Goal: Check status: Check status

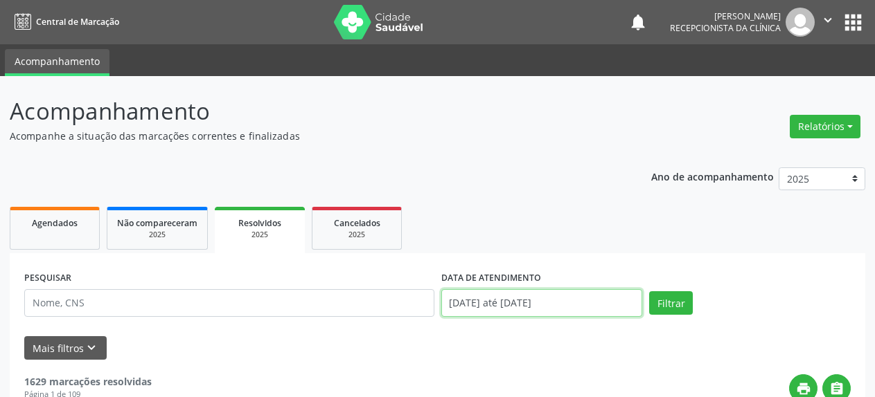
click at [493, 307] on input "[DATE] até [DATE]" at bounding box center [542, 303] width 202 height 28
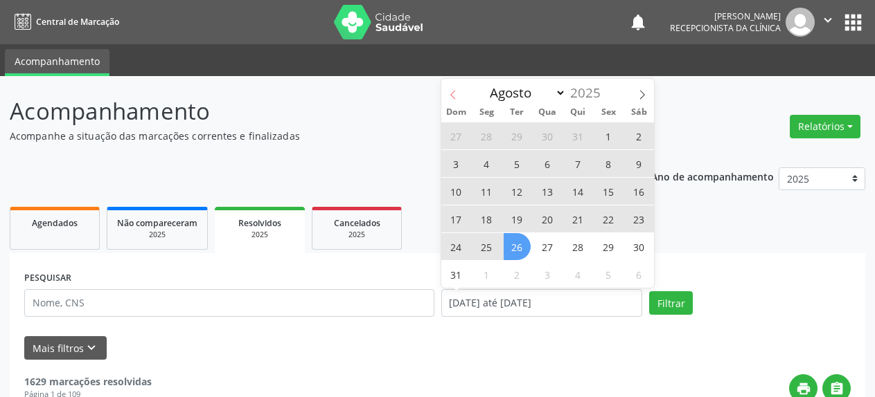
click at [449, 96] on icon at bounding box center [453, 95] width 10 height 10
select select "6"
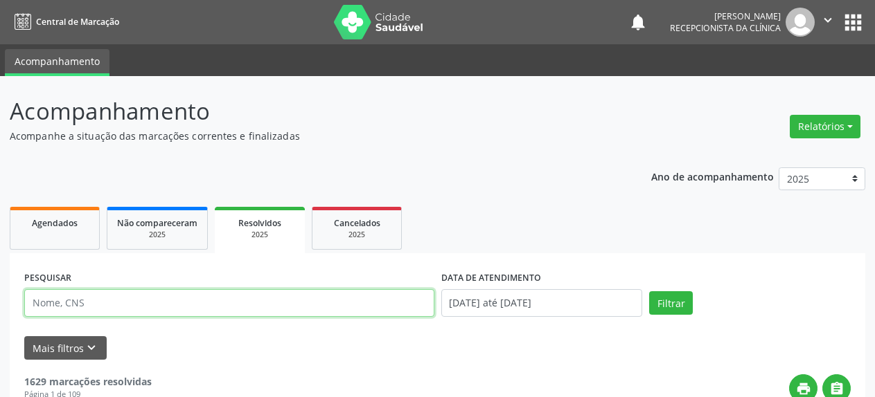
click at [91, 305] on input "text" at bounding box center [229, 303] width 410 height 28
type input "Iraci de [DEMOGRAPHIC_DATA]"
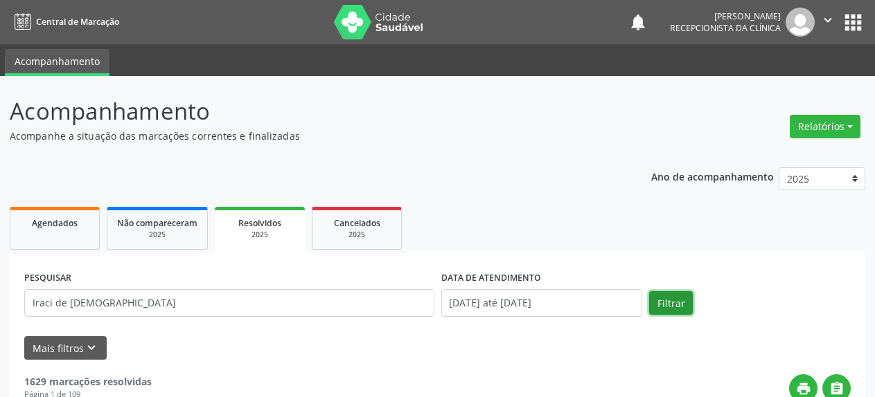
click at [674, 307] on button "Filtrar" at bounding box center [671, 304] width 44 height 24
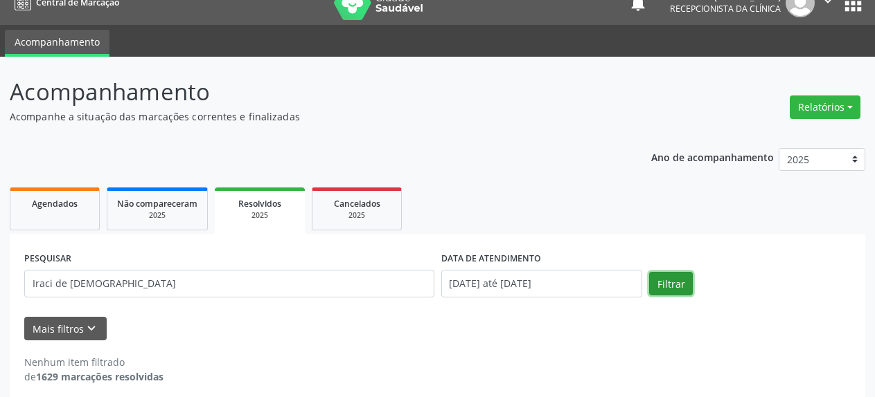
scroll to position [30, 0]
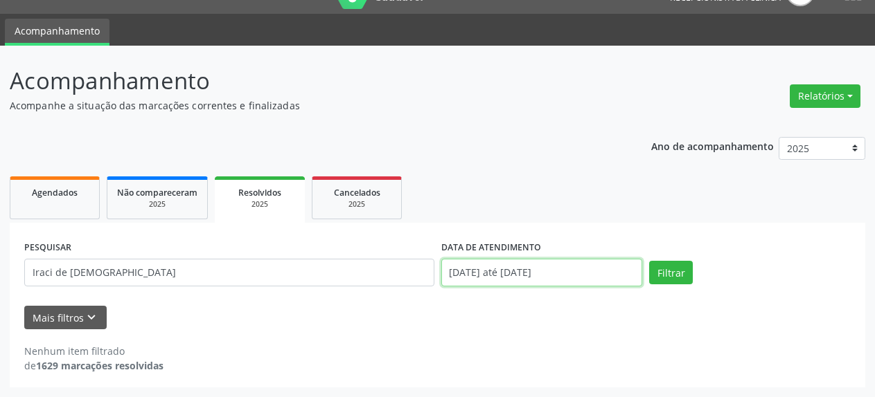
click at [445, 274] on input "[DATE] até [DATE]" at bounding box center [542, 273] width 202 height 28
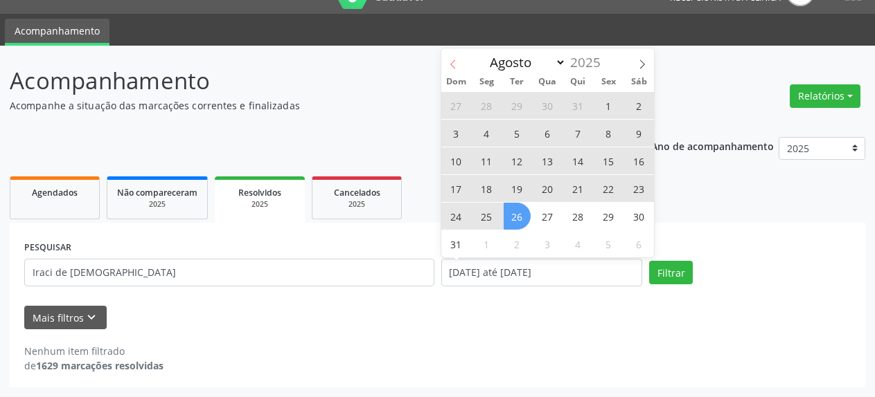
click at [448, 64] on icon at bounding box center [453, 65] width 10 height 10
select select "6"
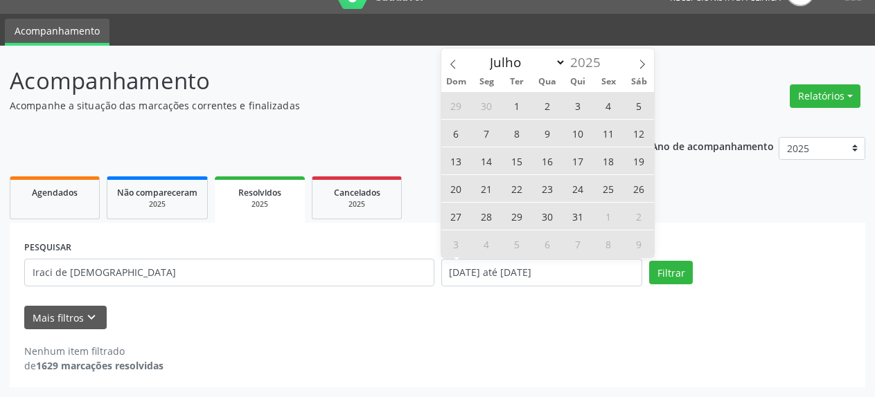
click at [518, 104] on span "1" at bounding box center [516, 105] width 27 height 27
type input "[DATE]"
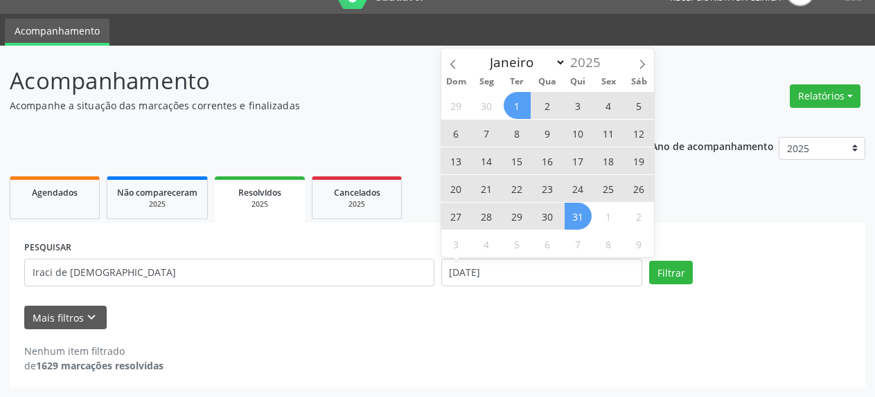
click at [575, 220] on span "31" at bounding box center [577, 216] width 27 height 27
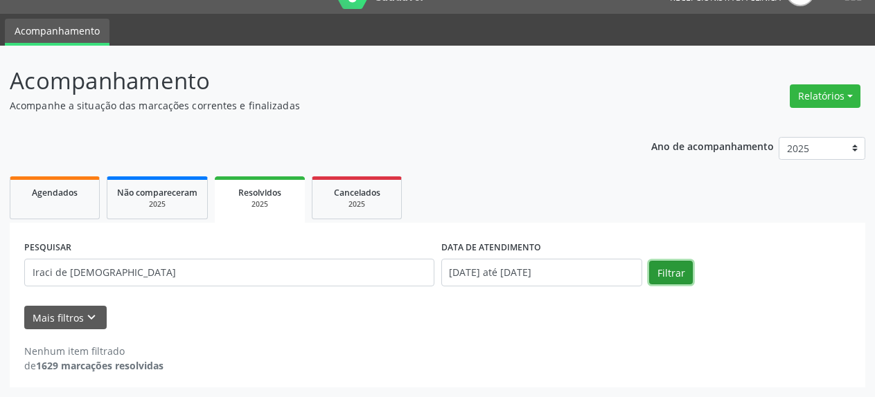
click at [675, 276] on button "Filtrar" at bounding box center [671, 273] width 44 height 24
click at [61, 319] on button "Mais filtros keyboard_arrow_down" at bounding box center [65, 318] width 82 height 24
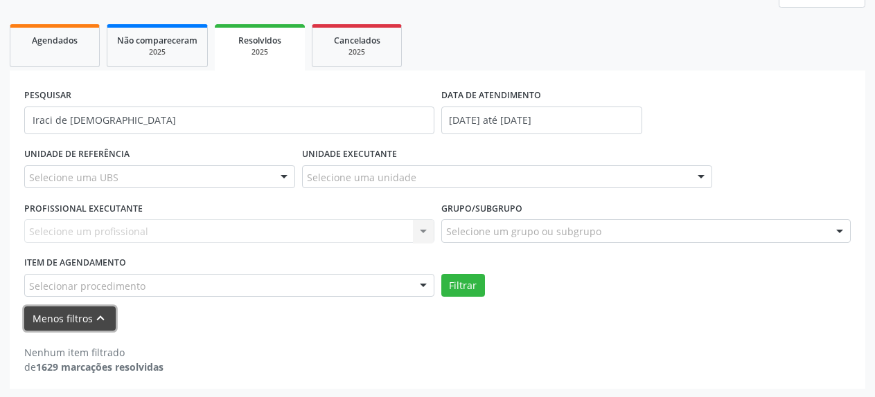
scroll to position [184, 0]
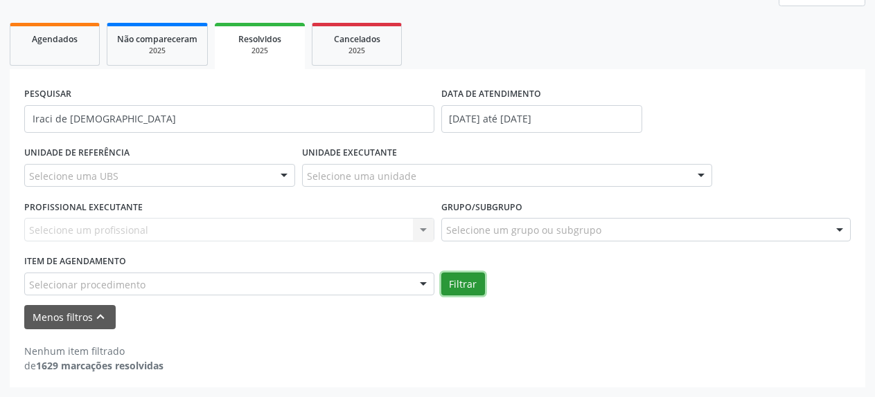
click at [464, 283] on button "Filtrar" at bounding box center [463, 285] width 44 height 24
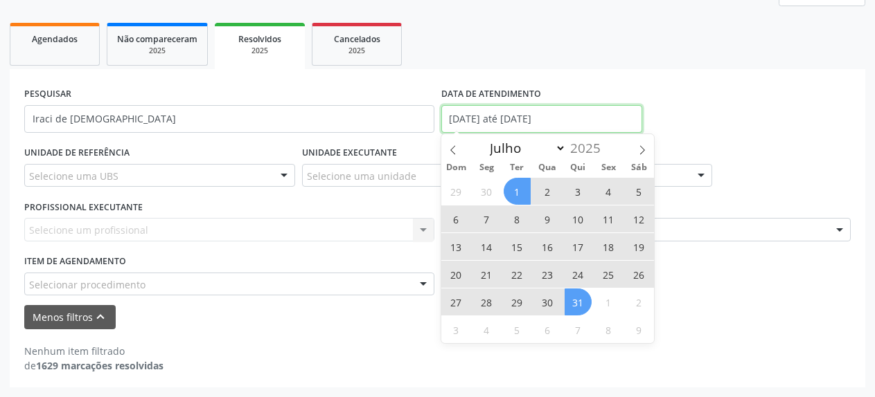
click at [464, 125] on input "[DATE] até [DATE]" at bounding box center [542, 119] width 202 height 28
click at [641, 151] on icon at bounding box center [642, 150] width 10 height 10
select select "7"
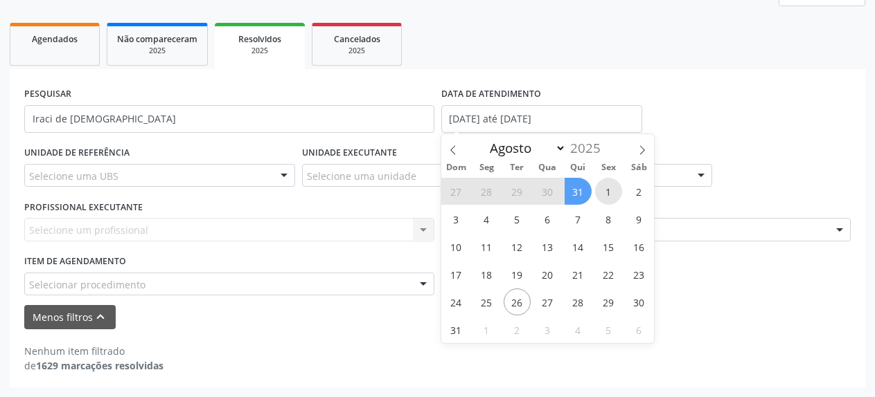
click at [611, 188] on span "1" at bounding box center [608, 191] width 27 height 27
type input "[DATE]"
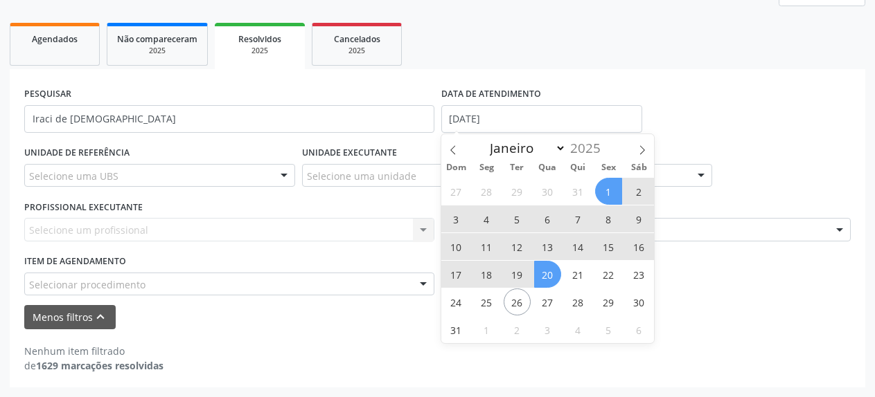
click at [547, 277] on span "20" at bounding box center [547, 274] width 27 height 27
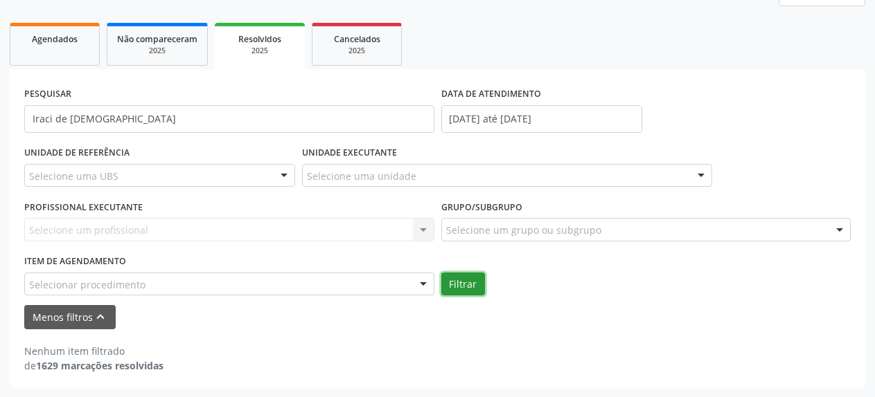
click at [464, 285] on button "Filtrar" at bounding box center [463, 285] width 44 height 24
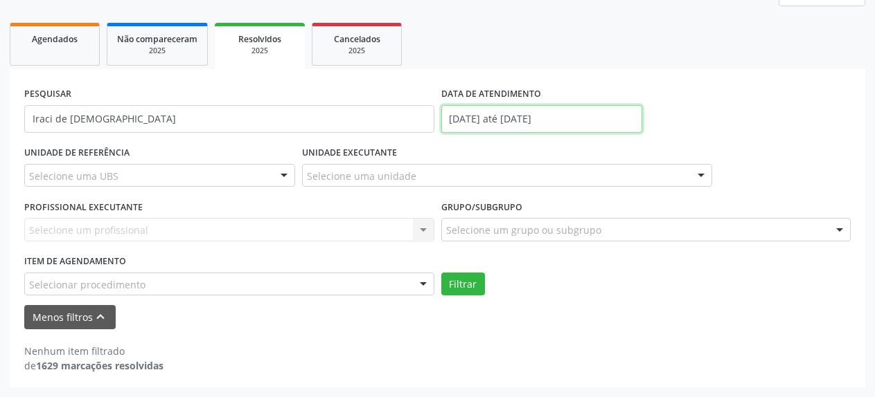
click at [451, 115] on input "[DATE] até [DATE]" at bounding box center [542, 119] width 202 height 28
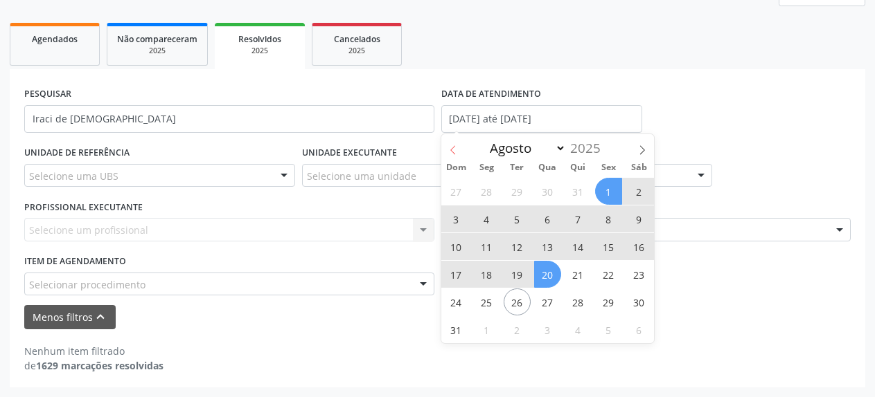
click at [452, 152] on icon at bounding box center [452, 150] width 5 height 9
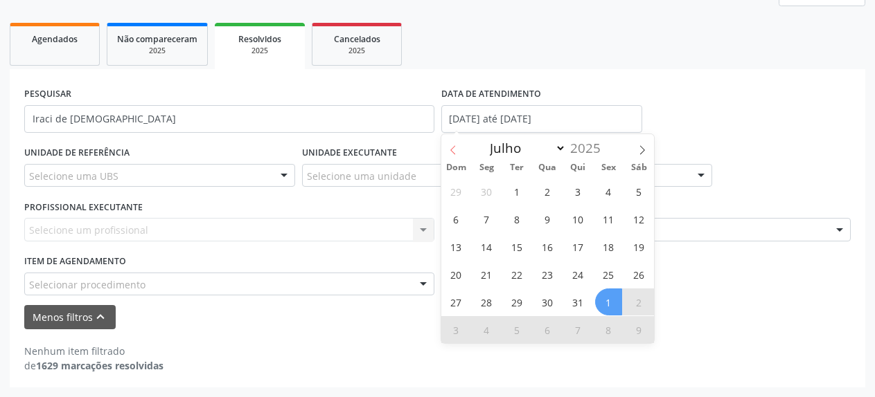
click at [452, 152] on icon at bounding box center [452, 150] width 5 height 9
select select "5"
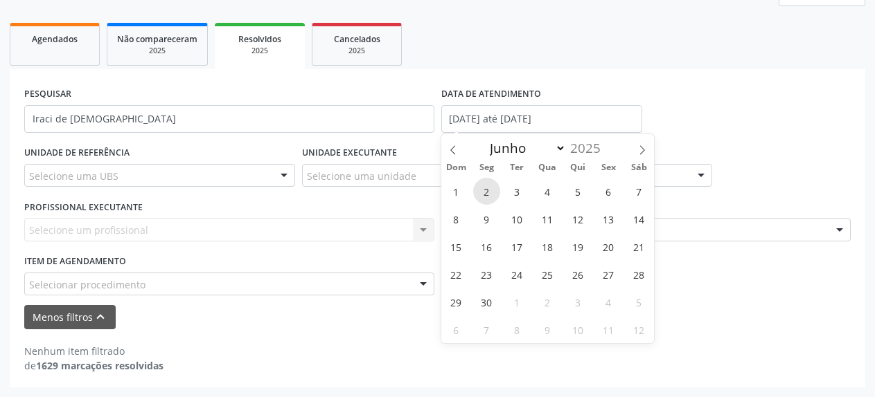
click at [485, 195] on span "2" at bounding box center [486, 191] width 27 height 27
type input "[DATE]"
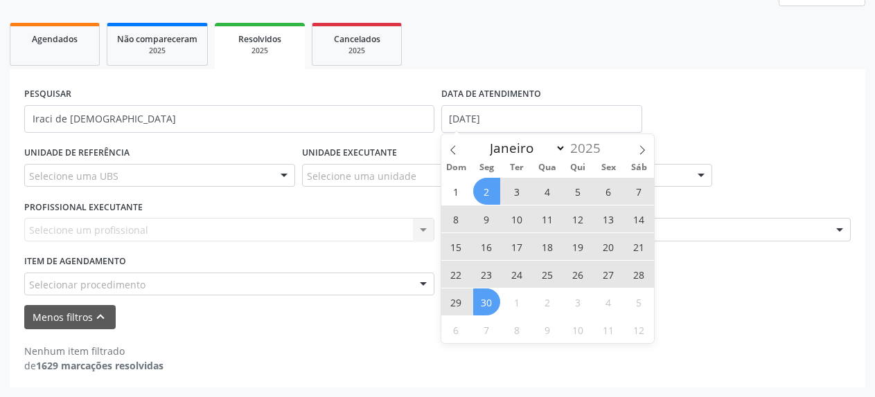
click at [487, 305] on span "30" at bounding box center [486, 302] width 27 height 27
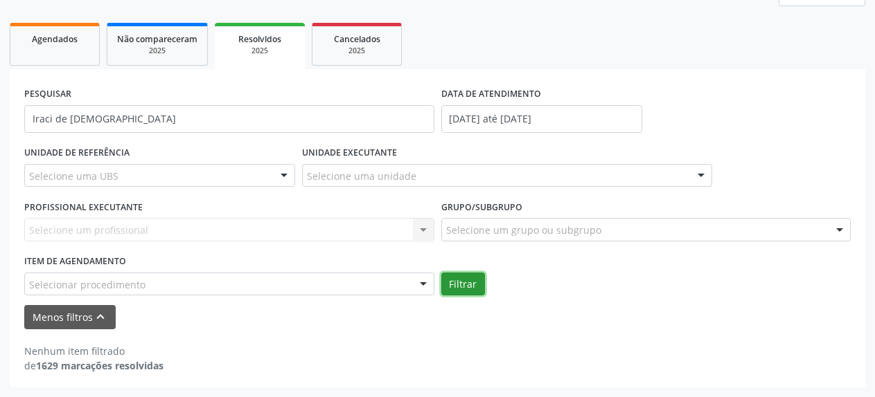
click at [451, 289] on button "Filtrar" at bounding box center [463, 285] width 44 height 24
click at [98, 318] on icon "keyboard_arrow_up" at bounding box center [100, 317] width 15 height 15
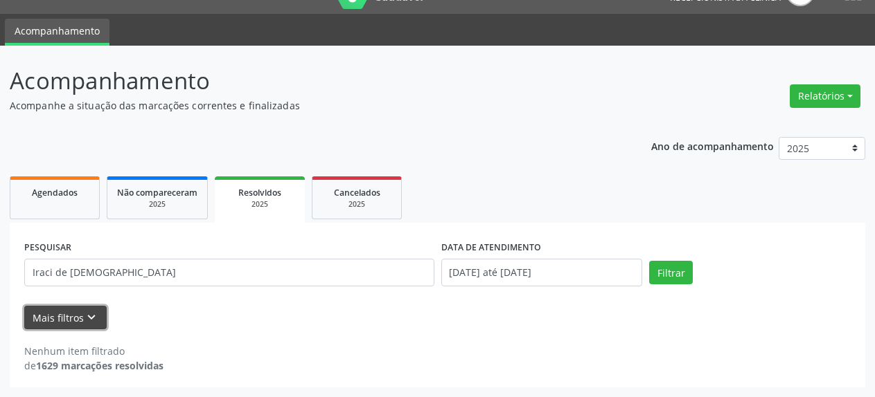
scroll to position [30, 0]
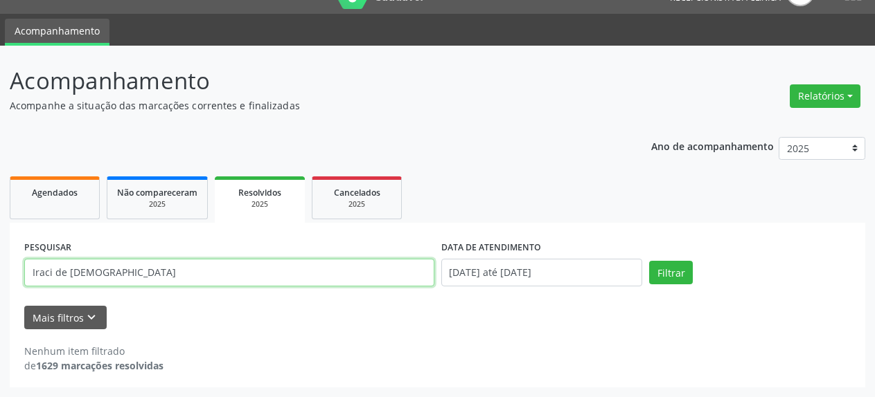
drag, startPoint x: 130, startPoint y: 272, endPoint x: 10, endPoint y: 270, distance: 119.8
click at [24, 270] on input "Iraci de [DEMOGRAPHIC_DATA]" at bounding box center [229, 273] width 410 height 28
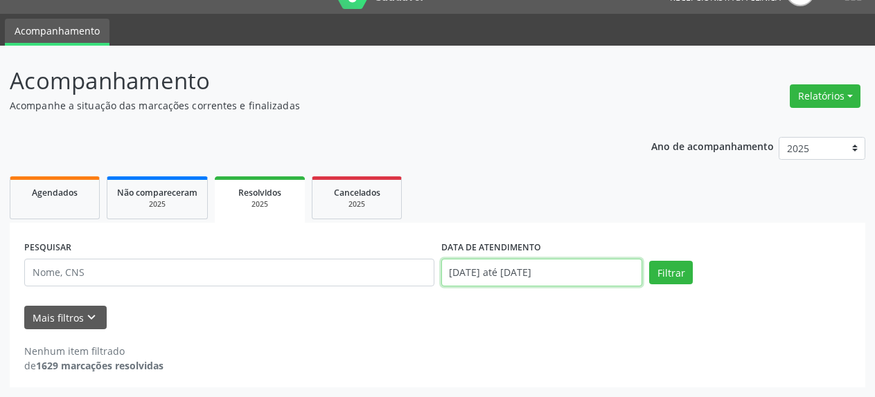
click at [496, 274] on input "[DATE] até [DATE]" at bounding box center [542, 273] width 202 height 28
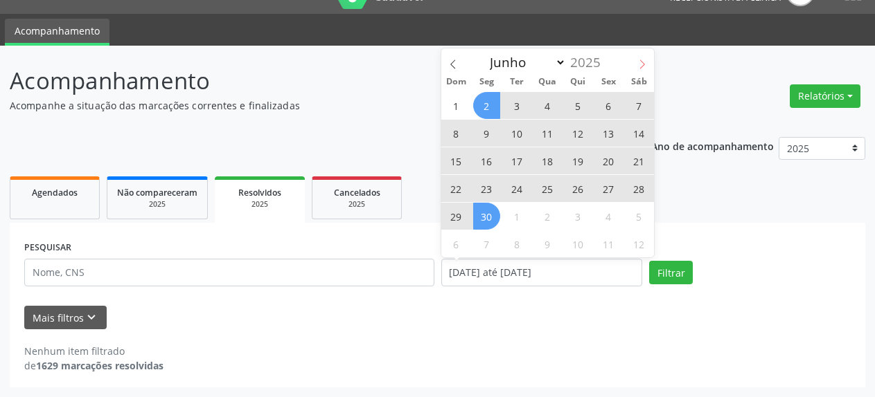
click at [641, 66] on icon at bounding box center [642, 65] width 10 height 10
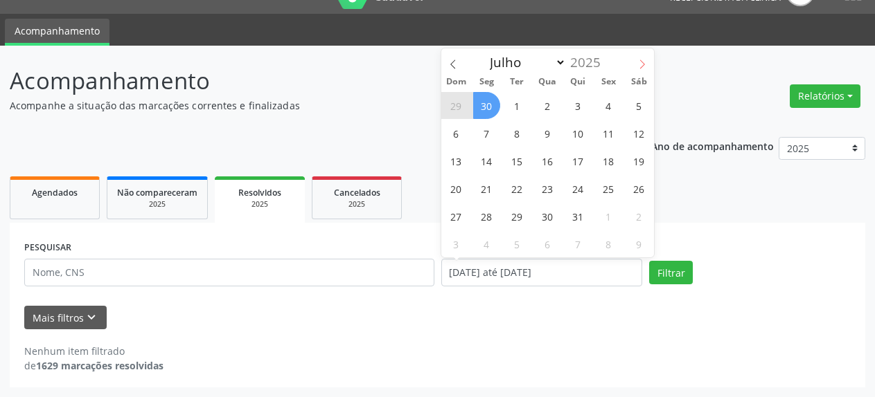
click at [641, 66] on icon at bounding box center [642, 65] width 10 height 10
select select "7"
click at [609, 107] on span "1" at bounding box center [608, 105] width 27 height 27
type input "[DATE]"
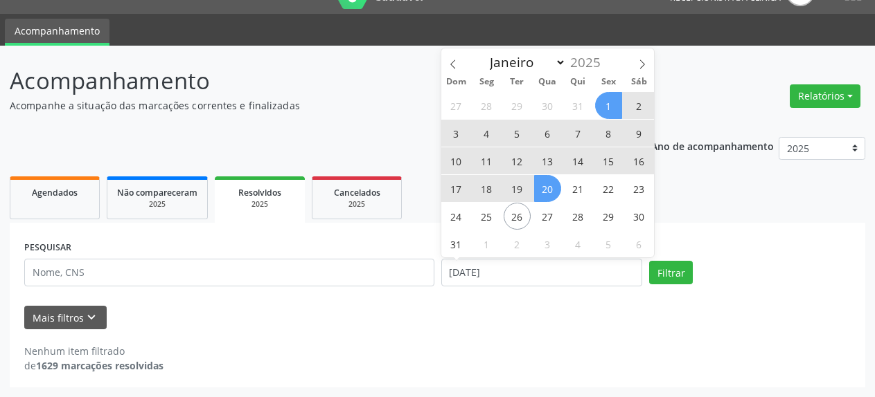
click at [550, 186] on span "20" at bounding box center [547, 188] width 27 height 27
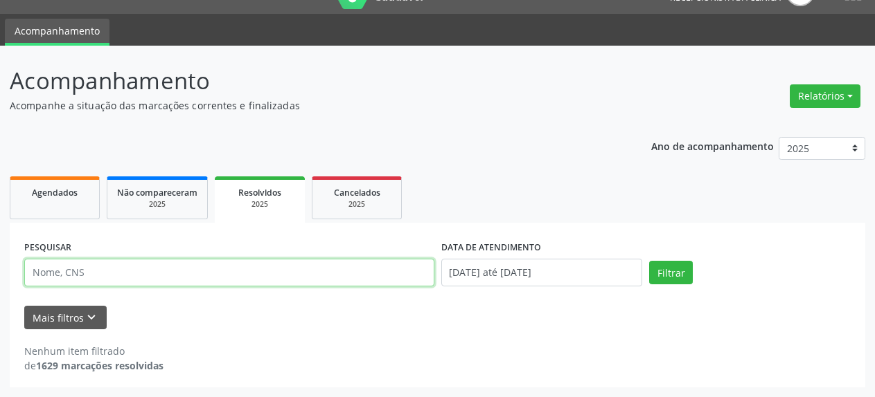
click at [92, 267] on input "text" at bounding box center [229, 273] width 410 height 28
type input "Iraci"
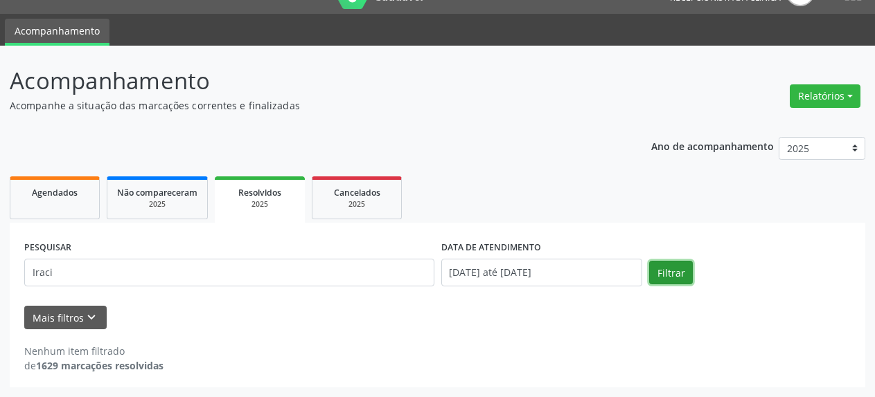
click at [674, 276] on button "Filtrar" at bounding box center [671, 273] width 44 height 24
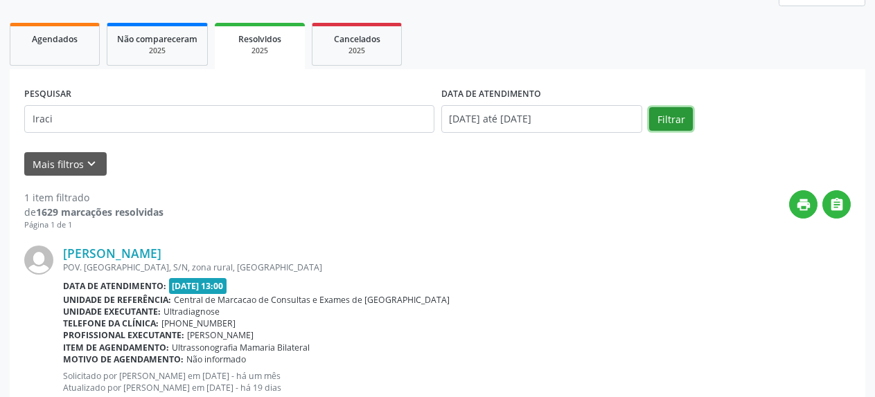
scroll to position [159, 0]
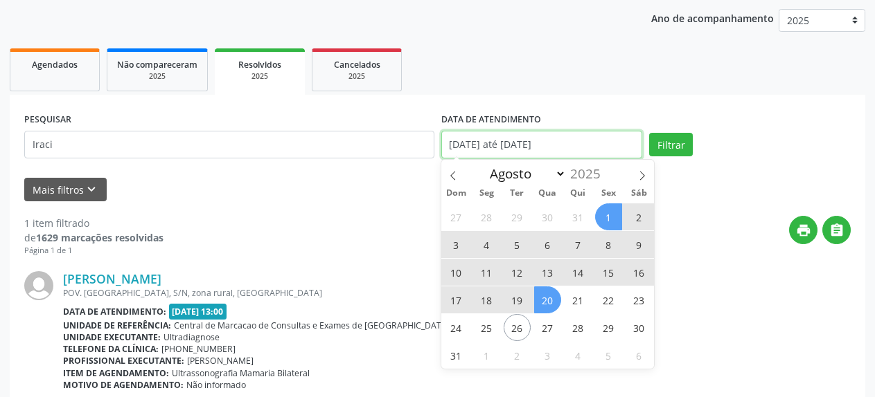
click at [490, 142] on input "[DATE] até [DATE]" at bounding box center [542, 145] width 202 height 28
click at [454, 176] on icon at bounding box center [453, 176] width 10 height 10
select select "6"
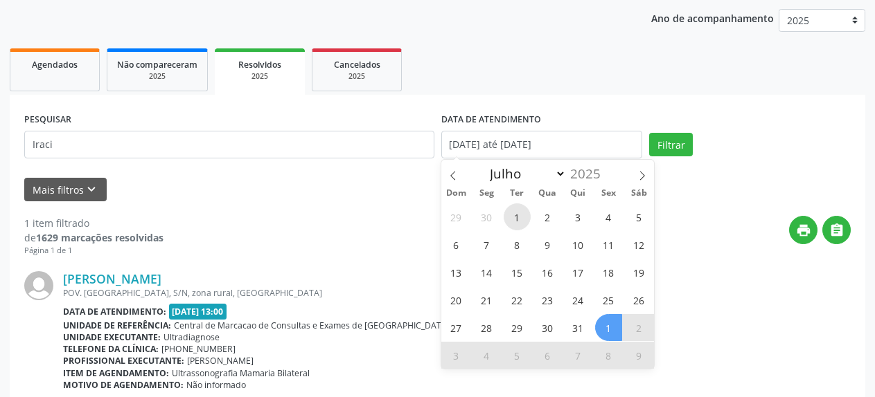
click at [512, 215] on span "1" at bounding box center [516, 217] width 27 height 27
type input "[DATE]"
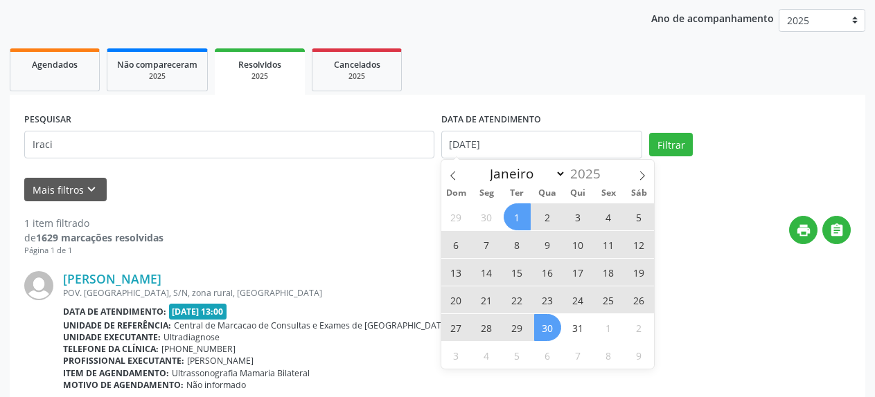
click at [546, 325] on span "30" at bounding box center [547, 327] width 27 height 27
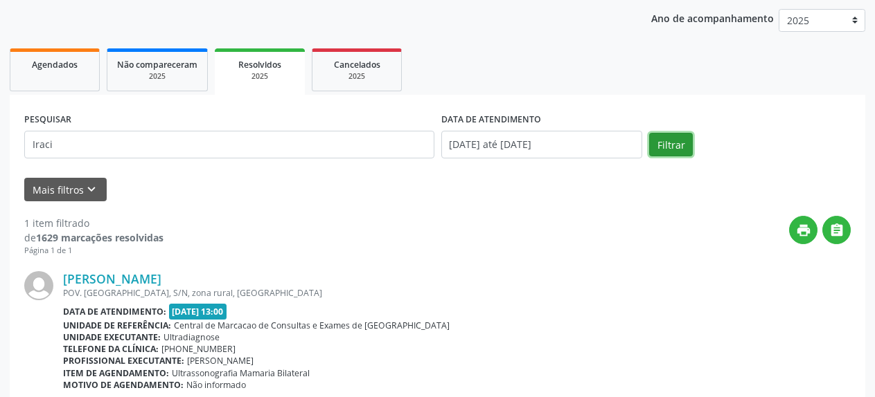
click at [655, 145] on button "Filtrar" at bounding box center [671, 145] width 44 height 24
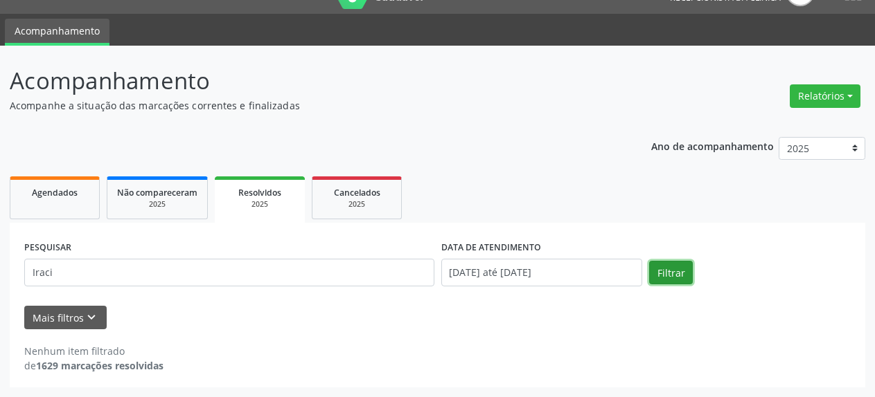
scroll to position [30, 0]
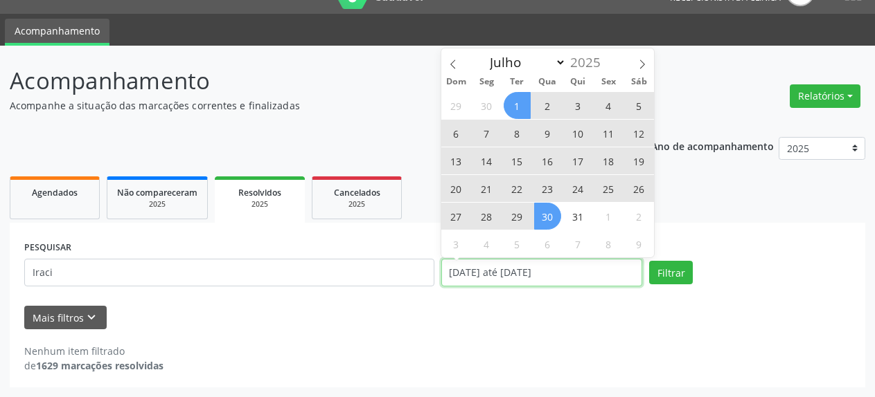
click at [476, 271] on input "[DATE] até [DATE]" at bounding box center [542, 273] width 202 height 28
click at [456, 66] on icon at bounding box center [453, 65] width 10 height 10
select select "5"
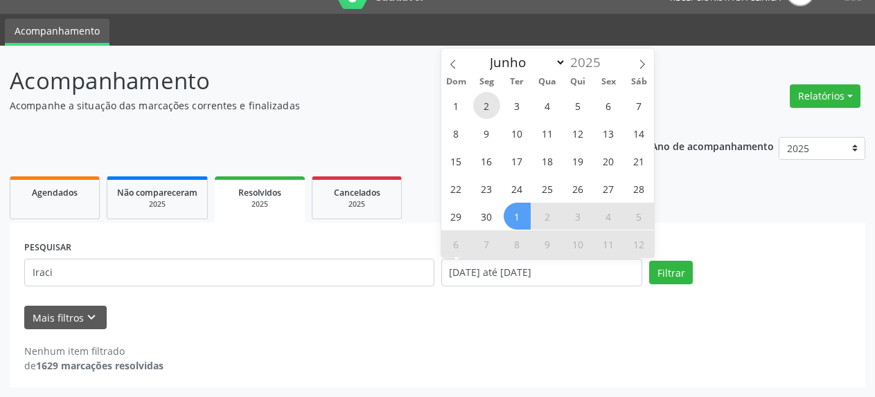
click at [485, 105] on span "2" at bounding box center [486, 105] width 27 height 27
type input "[DATE]"
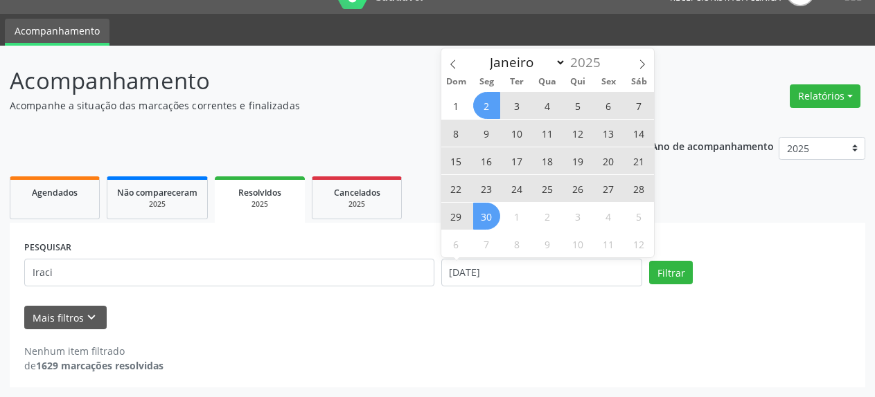
click at [487, 221] on span "30" at bounding box center [486, 216] width 27 height 27
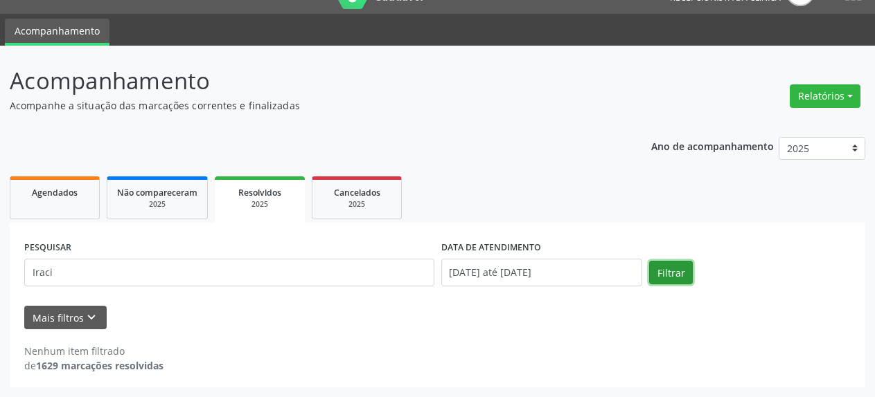
click at [669, 274] on button "Filtrar" at bounding box center [671, 273] width 44 height 24
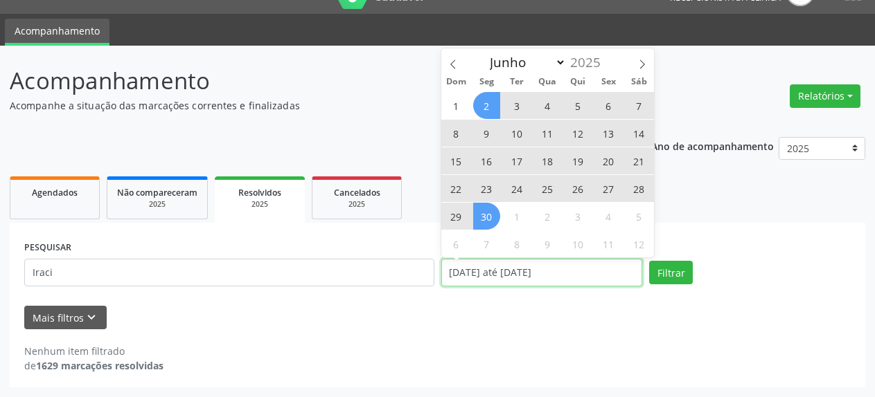
click at [509, 278] on input "[DATE] até [DATE]" at bounding box center [542, 273] width 202 height 28
click at [457, 66] on icon at bounding box center [453, 65] width 10 height 10
select select "4"
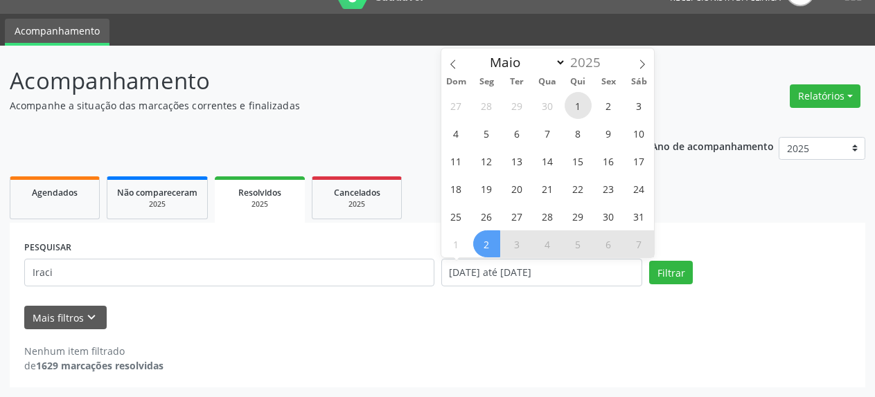
click at [577, 107] on span "1" at bounding box center [577, 105] width 27 height 27
type input "[DATE]"
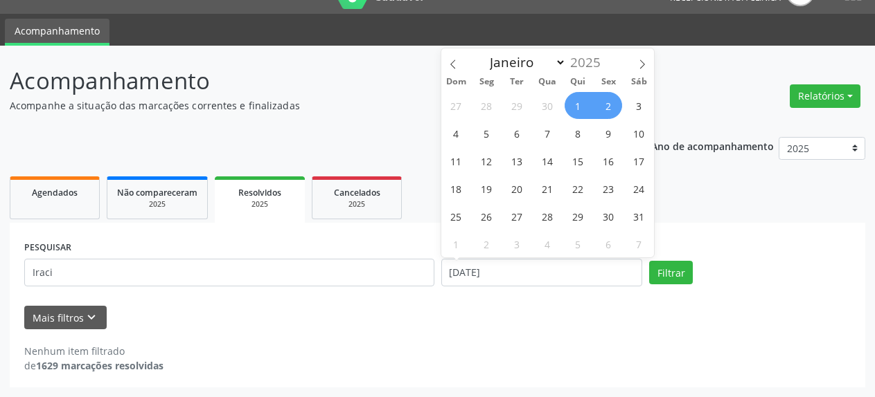
click at [608, 105] on span "2" at bounding box center [608, 105] width 27 height 27
select select "4"
click at [501, 275] on input "[DATE] até [DATE]" at bounding box center [542, 273] width 202 height 28
click at [609, 109] on span "2" at bounding box center [608, 105] width 27 height 27
type input "[DATE]"
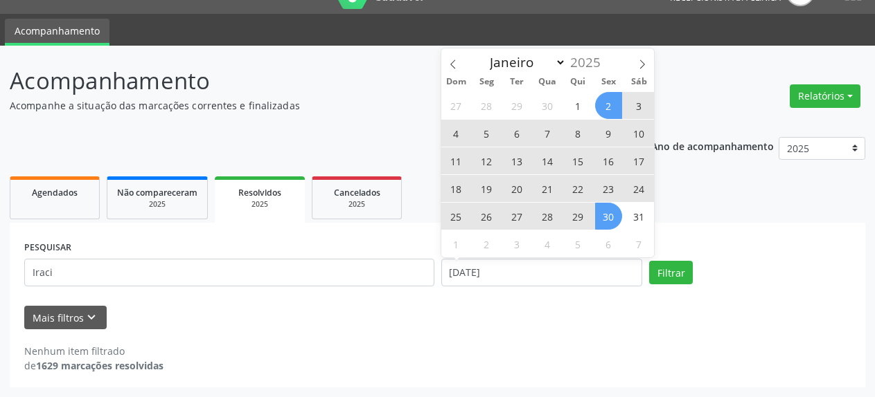
click at [605, 214] on span "30" at bounding box center [608, 216] width 27 height 27
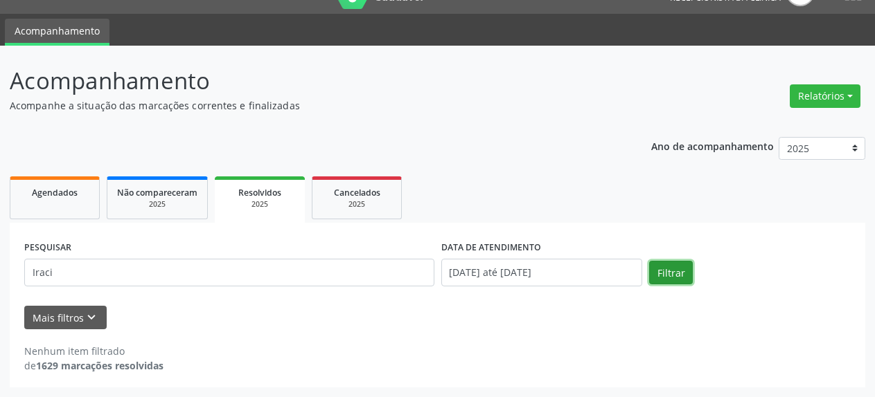
click at [686, 271] on button "Filtrar" at bounding box center [671, 273] width 44 height 24
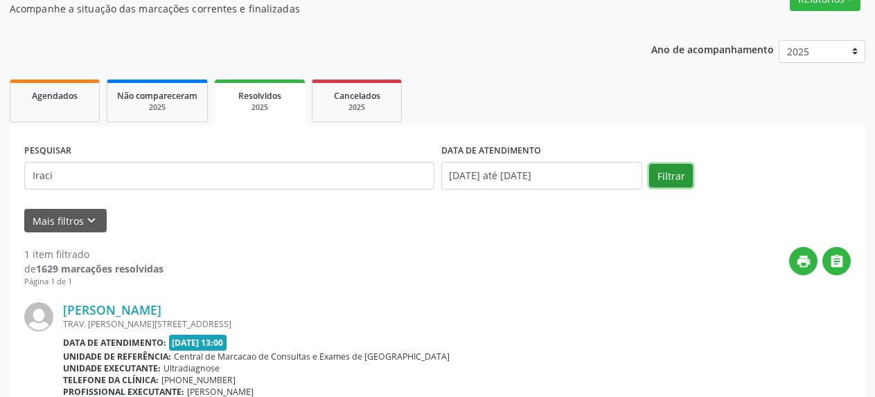
scroll to position [101, 0]
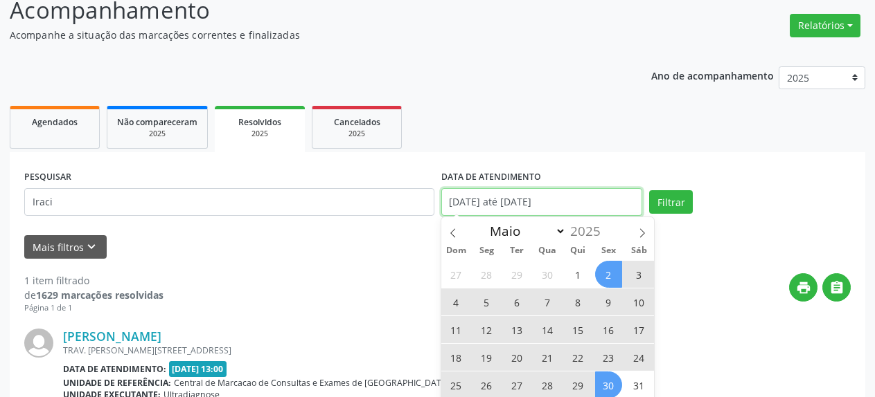
click at [515, 204] on input "[DATE] até [DATE]" at bounding box center [542, 202] width 202 height 28
click at [452, 234] on icon at bounding box center [453, 234] width 10 height 10
select select "3"
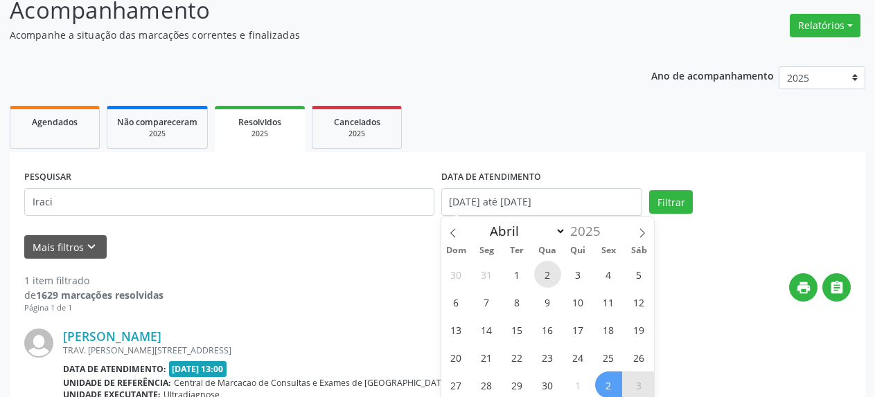
click at [546, 276] on span "2" at bounding box center [547, 274] width 27 height 27
type input "[DATE]"
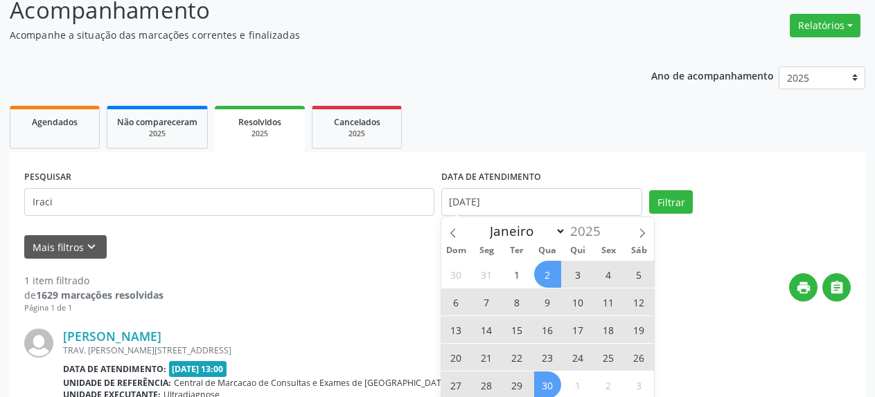
click at [556, 388] on span "30" at bounding box center [547, 385] width 27 height 27
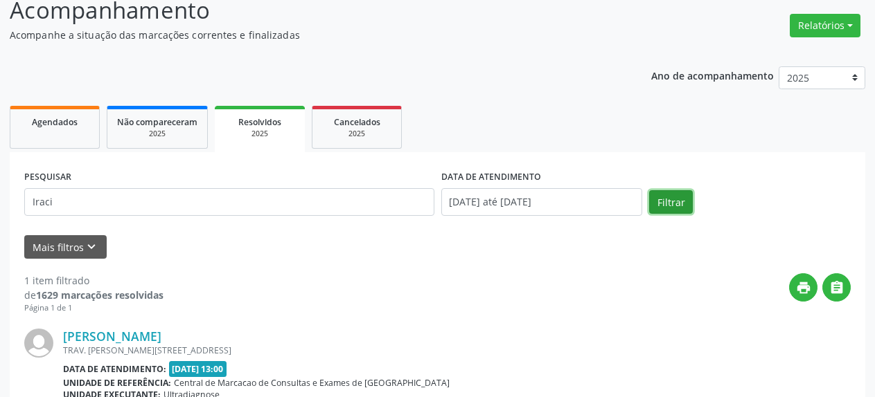
click at [665, 202] on button "Filtrar" at bounding box center [671, 202] width 44 height 24
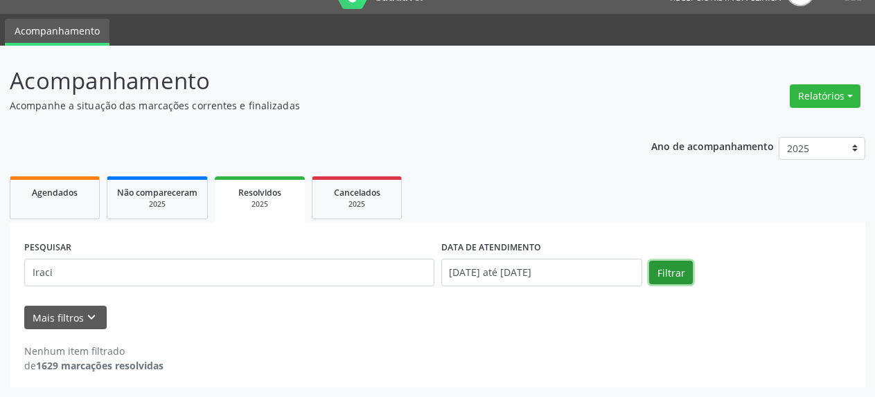
scroll to position [30, 0]
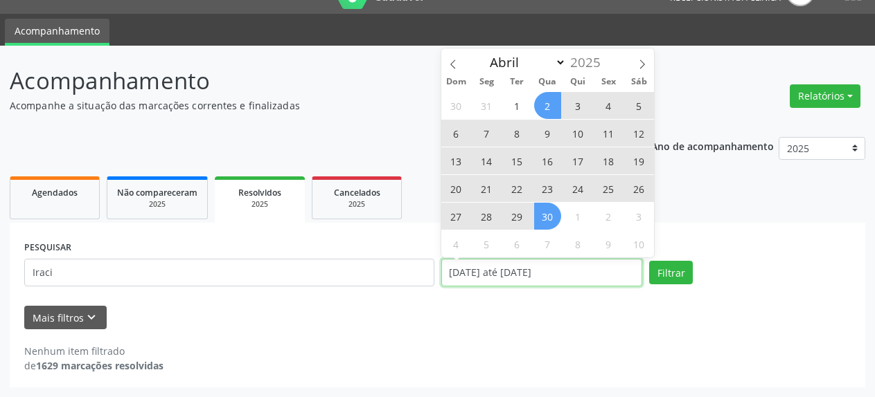
click at [515, 278] on input "[DATE] até [DATE]" at bounding box center [542, 273] width 202 height 28
click at [452, 66] on icon at bounding box center [452, 64] width 5 height 9
select select "2"
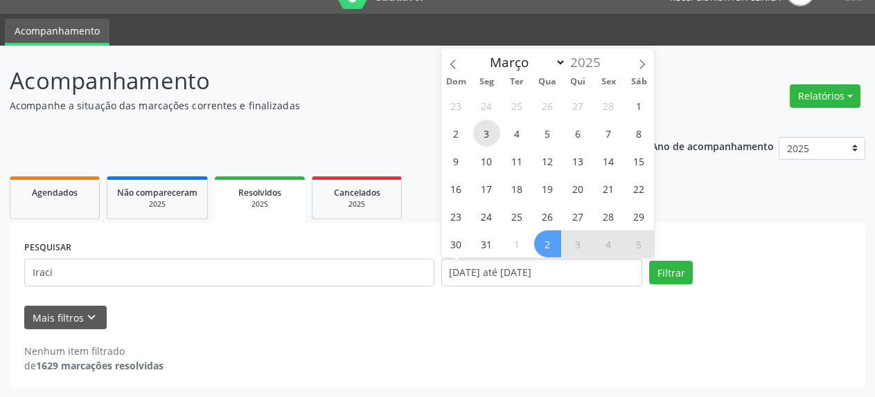
click at [485, 133] on span "3" at bounding box center [486, 133] width 27 height 27
type input "[DATE]"
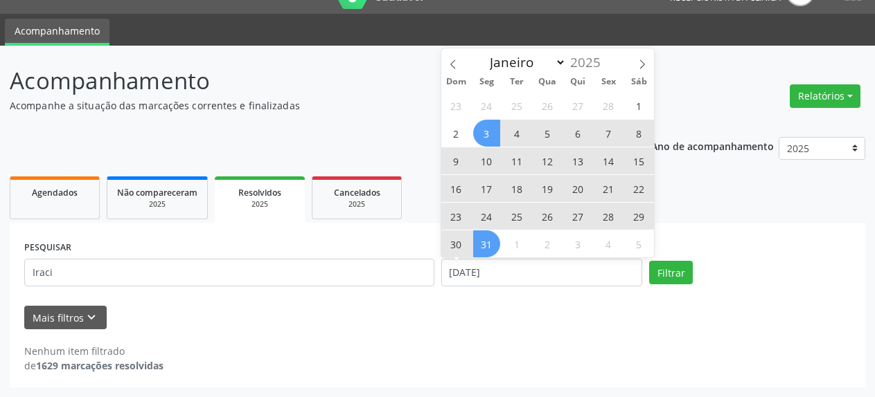
click at [487, 253] on span "31" at bounding box center [486, 244] width 27 height 27
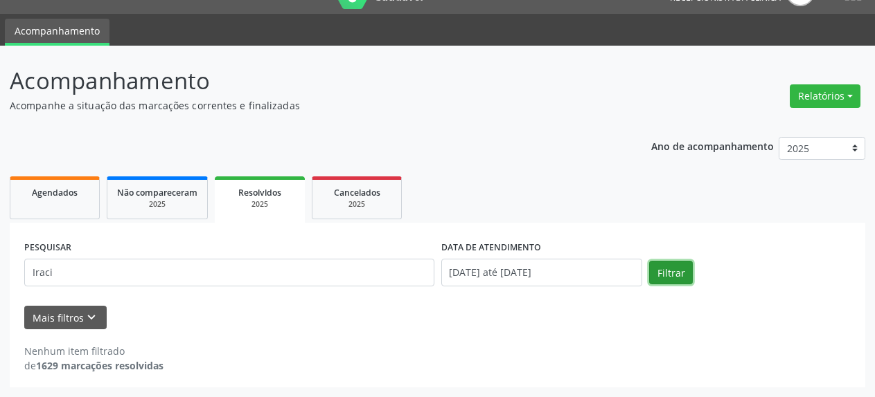
click at [670, 268] on button "Filtrar" at bounding box center [671, 273] width 44 height 24
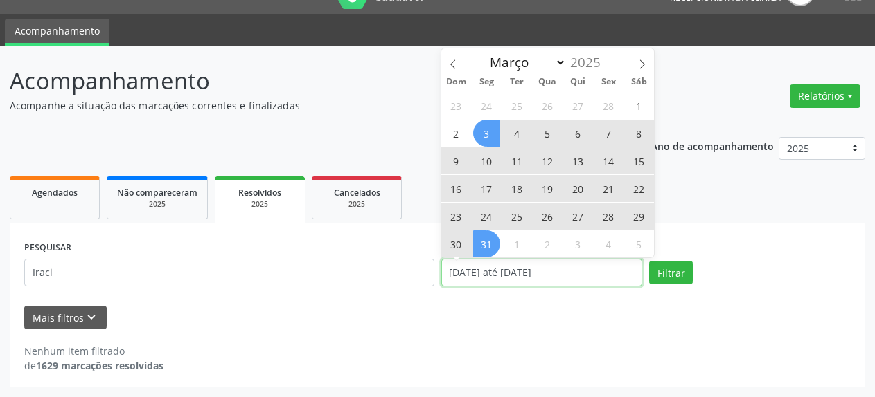
click at [481, 274] on input "[DATE] até [DATE]" at bounding box center [542, 273] width 202 height 28
click at [458, 67] on span at bounding box center [453, 60] width 24 height 24
select select "1"
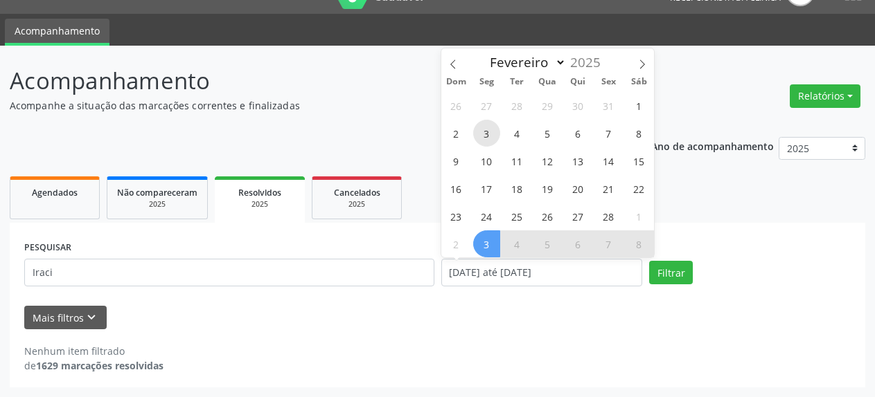
click at [485, 136] on span "3" at bounding box center [486, 133] width 27 height 27
type input "[DATE]"
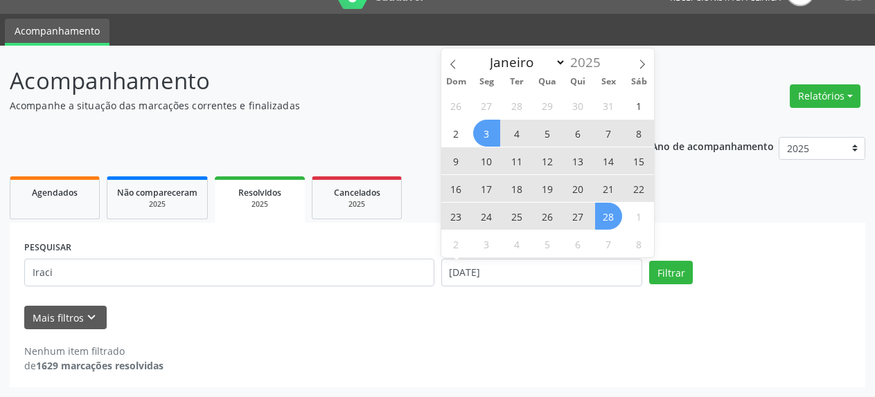
click at [605, 221] on span "28" at bounding box center [608, 216] width 27 height 27
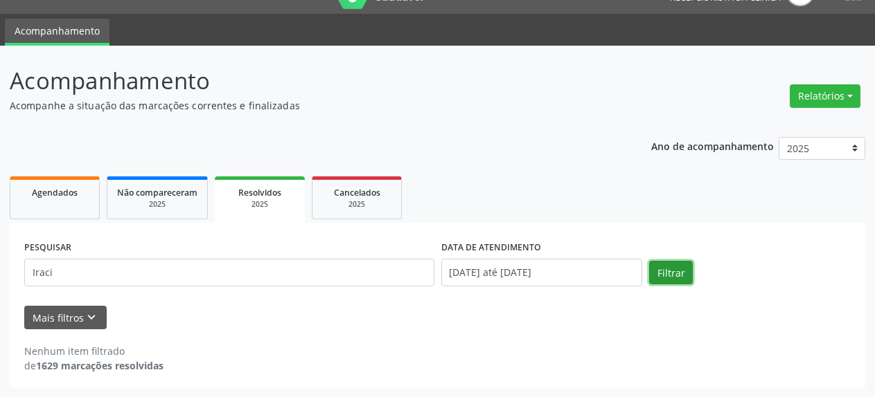
click at [670, 276] on button "Filtrar" at bounding box center [671, 273] width 44 height 24
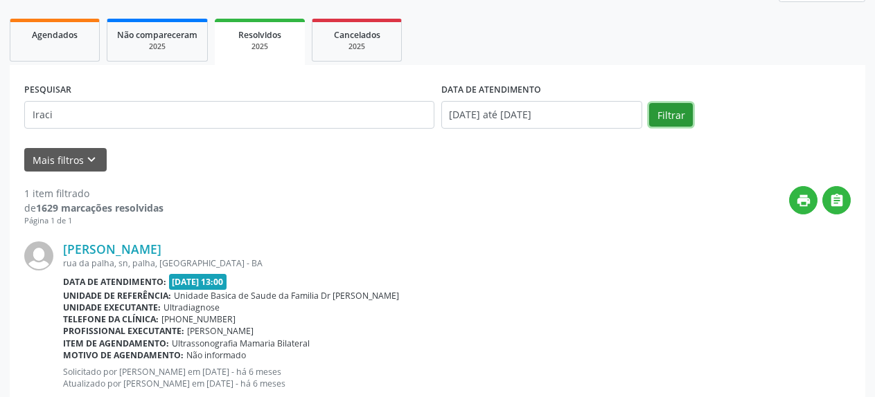
scroll to position [159, 0]
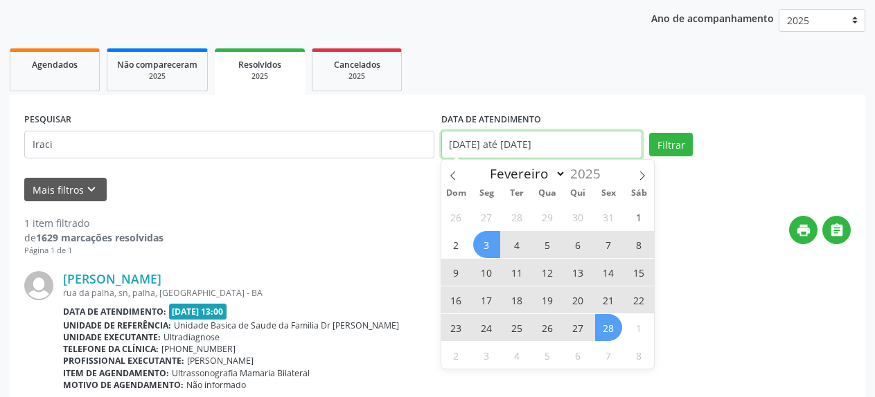
click at [463, 146] on input "[DATE] até [DATE]" at bounding box center [542, 145] width 202 height 28
click at [452, 177] on icon at bounding box center [453, 176] width 10 height 10
select select "0"
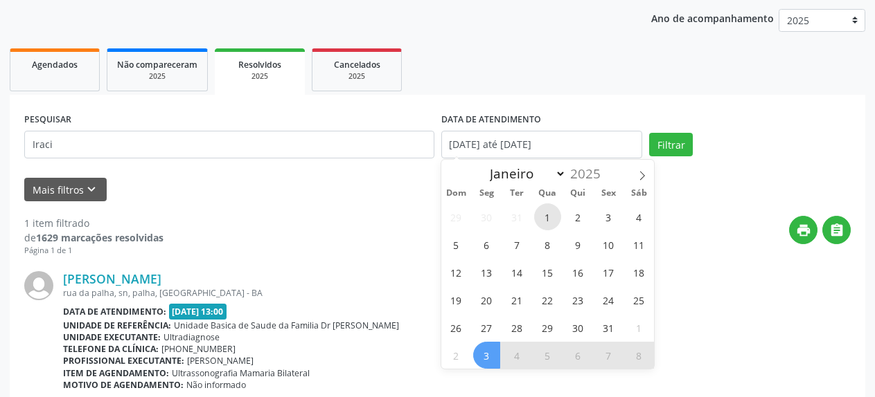
click at [549, 217] on span "1" at bounding box center [547, 217] width 27 height 27
type input "[DATE]"
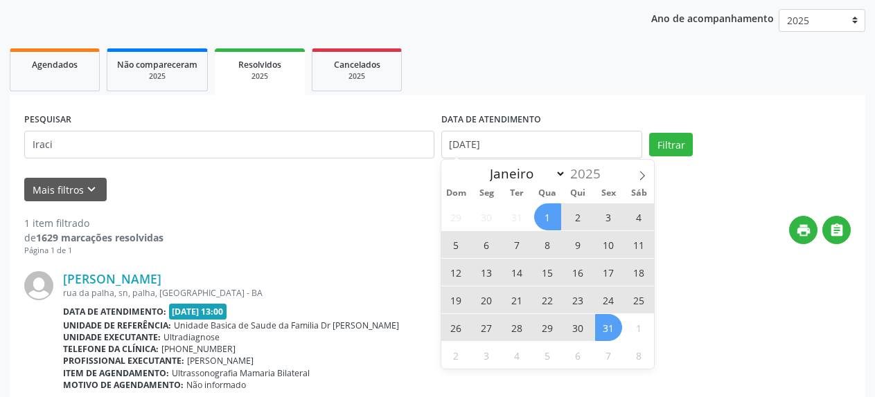
click at [609, 330] on span "31" at bounding box center [608, 327] width 27 height 27
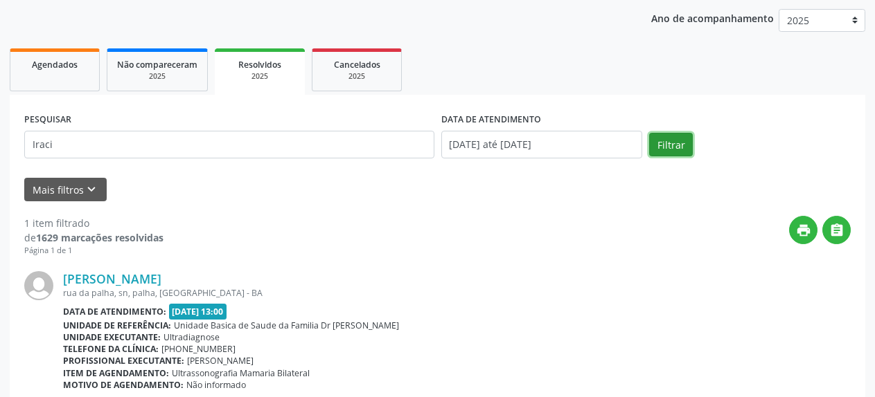
click at [665, 147] on button "Filtrar" at bounding box center [671, 145] width 44 height 24
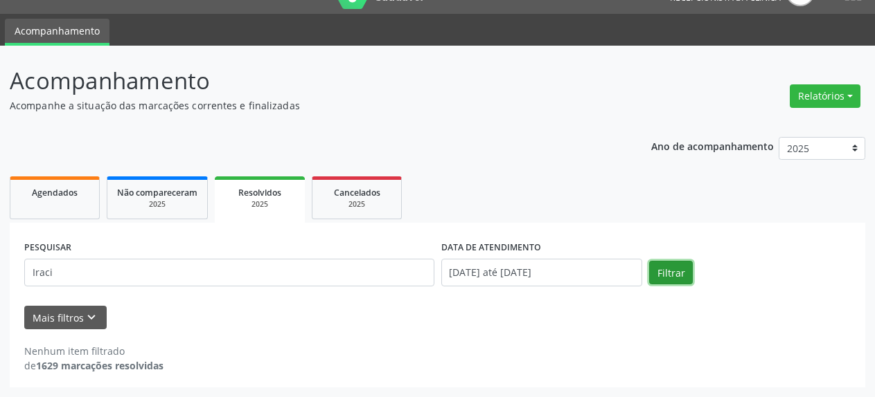
scroll to position [30, 0]
